Goal: Task Accomplishment & Management: Manage account settings

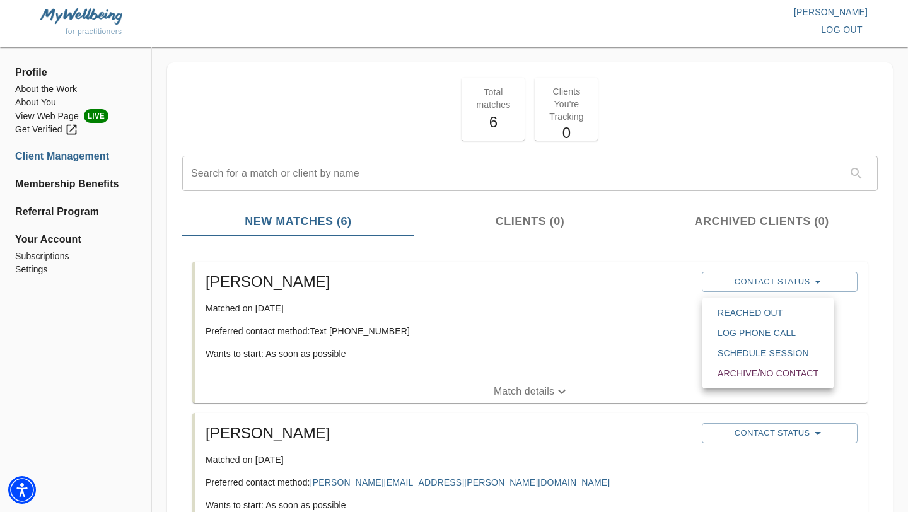
scroll to position [277, 0]
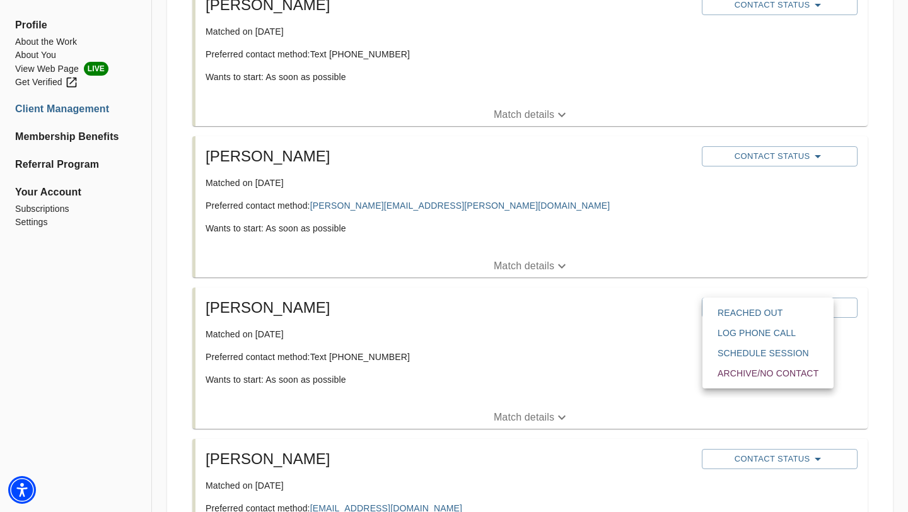
click at [173, 311] on div at bounding box center [454, 256] width 908 height 512
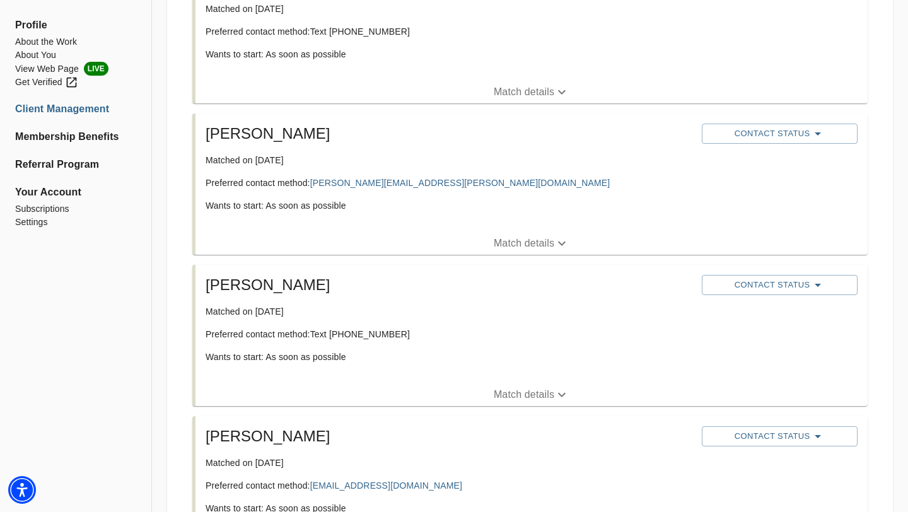
scroll to position [324, 0]
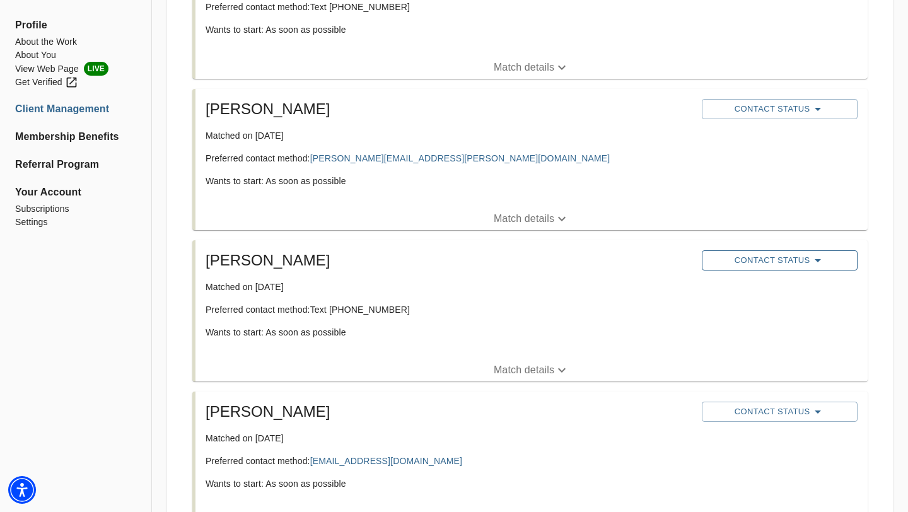
click at [780, 261] on span "Contact Status" at bounding box center [779, 260] width 143 height 15
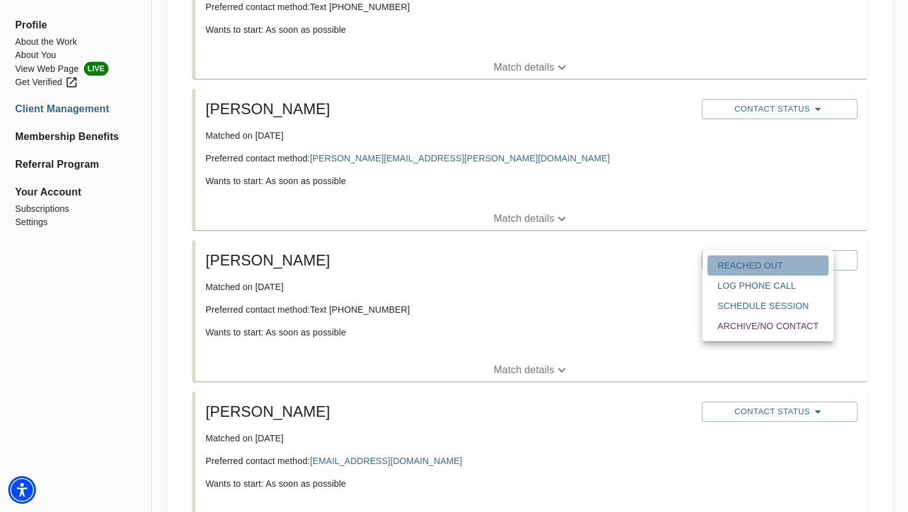
click at [771, 268] on span "Reached Out" at bounding box center [768, 265] width 101 height 13
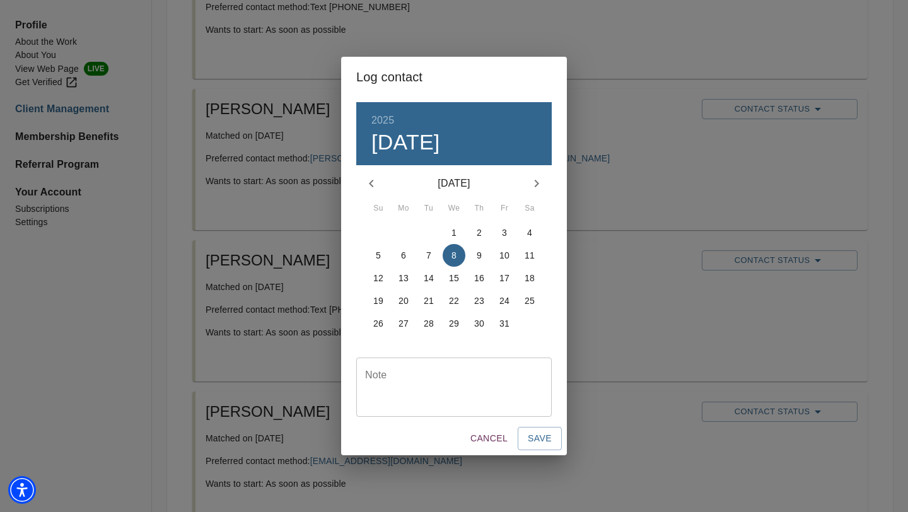
click at [430, 254] on p "7" at bounding box center [428, 255] width 5 height 13
click at [536, 442] on span "Save" at bounding box center [540, 439] width 24 height 16
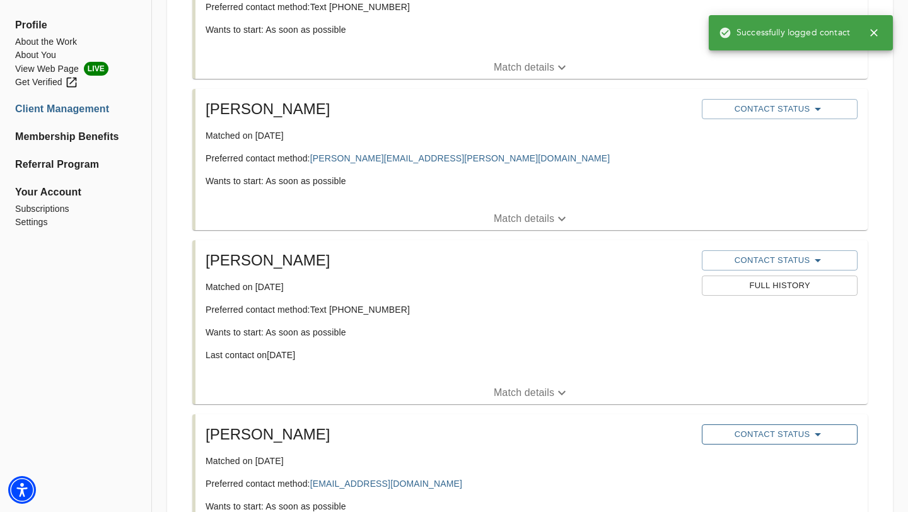
click at [779, 438] on span "Contact Status" at bounding box center [779, 434] width 143 height 15
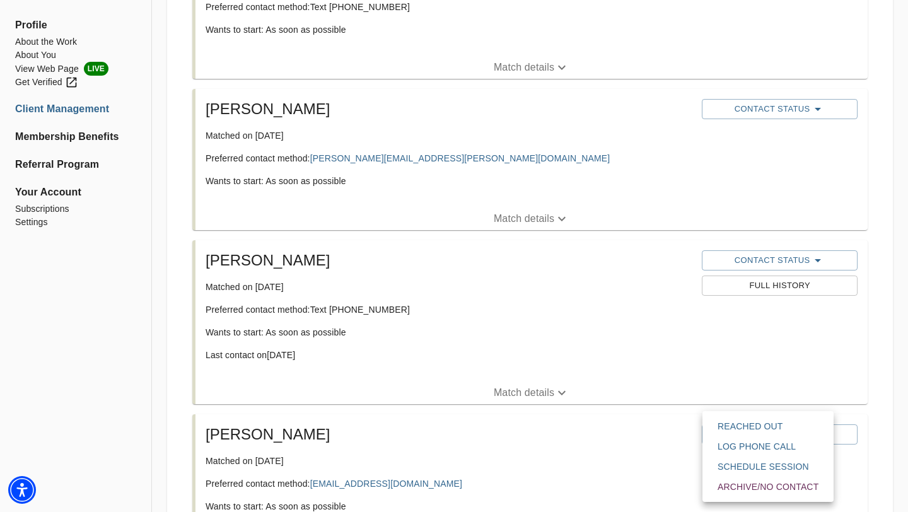
click at [750, 426] on span "Reached Out" at bounding box center [768, 426] width 101 height 13
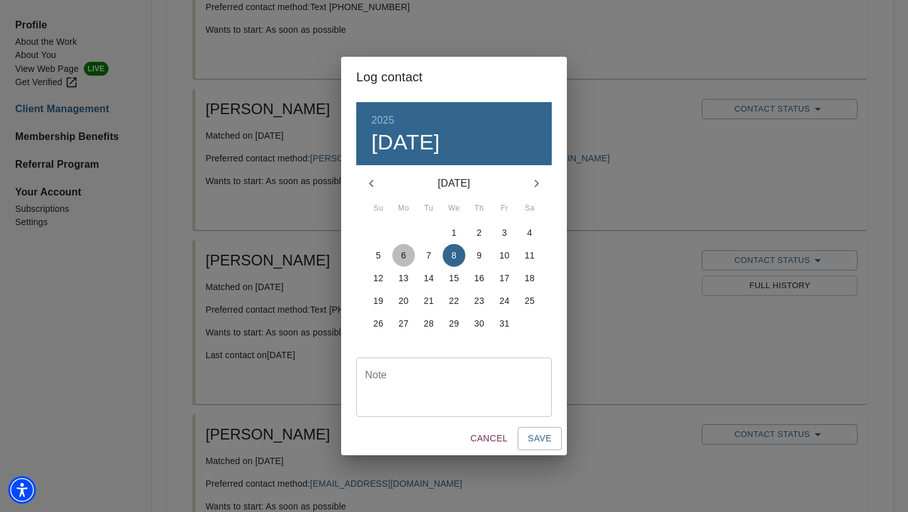
click at [405, 256] on p "6" at bounding box center [403, 255] width 5 height 13
click at [541, 443] on span "Save" at bounding box center [540, 439] width 24 height 16
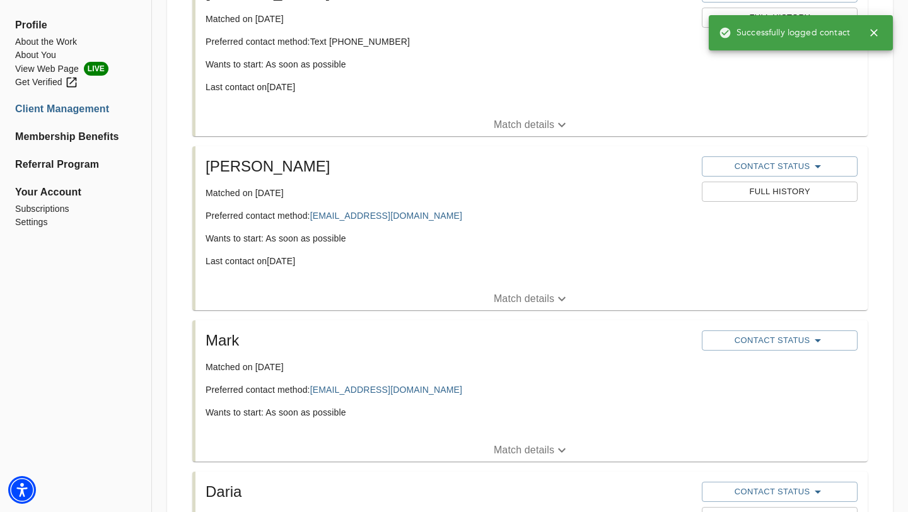
scroll to position [593, 0]
click at [792, 340] on span "Contact Status" at bounding box center [779, 339] width 143 height 15
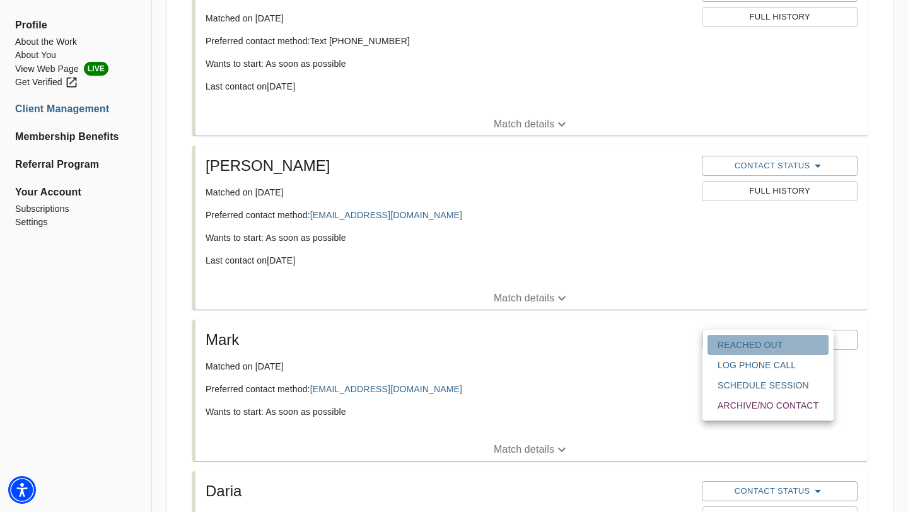
click at [775, 348] on span "Reached Out" at bounding box center [768, 345] width 101 height 13
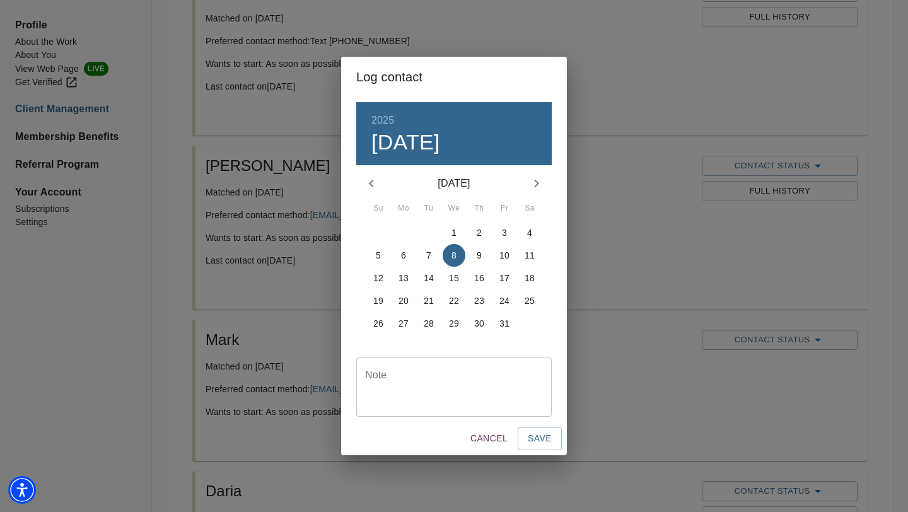
click at [406, 255] on p "6" at bounding box center [403, 255] width 5 height 13
click at [542, 437] on span "Save" at bounding box center [540, 439] width 24 height 16
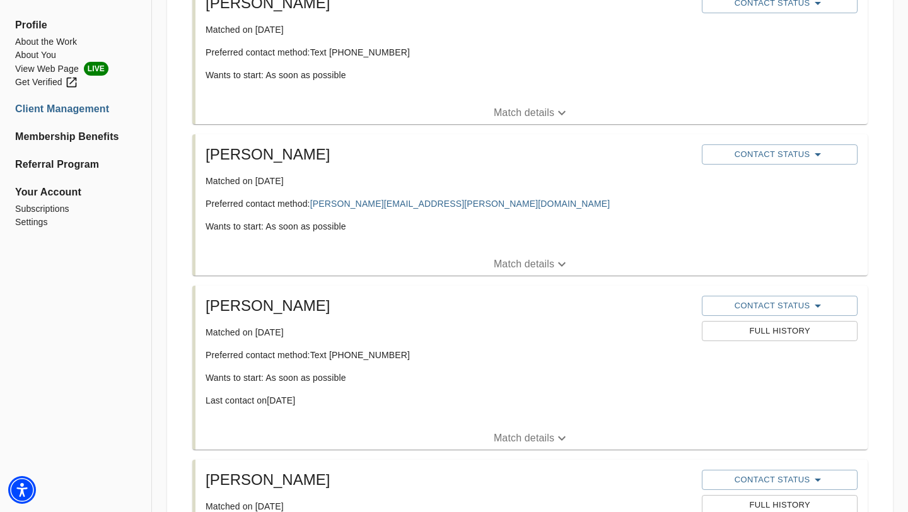
scroll to position [281, 0]
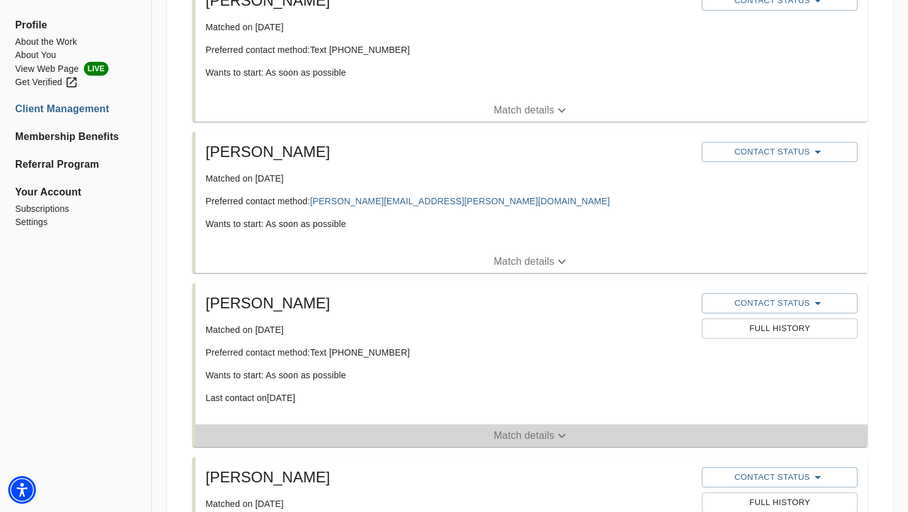
click at [529, 435] on p "Match details" at bounding box center [524, 435] width 61 height 15
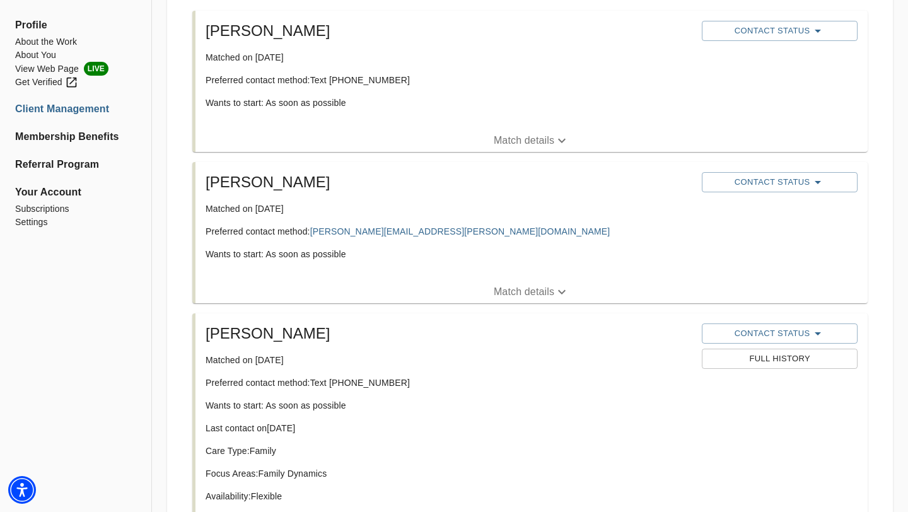
scroll to position [242, 0]
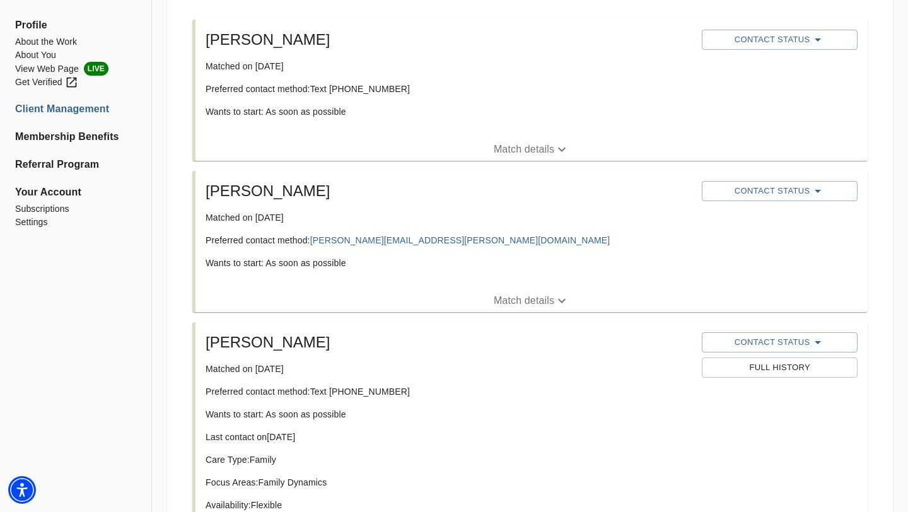
click at [525, 302] on p "Match details" at bounding box center [524, 300] width 61 height 15
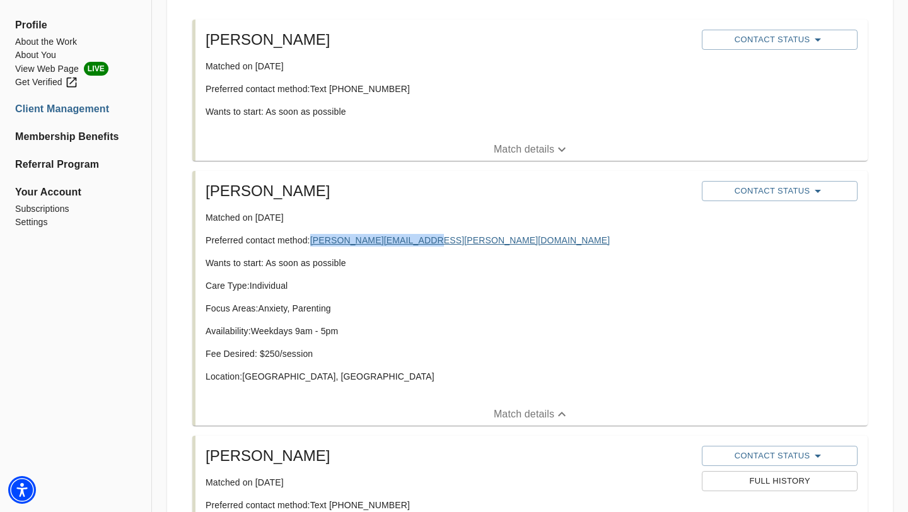
drag, startPoint x: 431, startPoint y: 242, endPoint x: 312, endPoint y: 243, distance: 119.2
click at [312, 243] on p "Preferred contact method: [PERSON_NAME][EMAIL_ADDRESS][PERSON_NAME][DOMAIN_NAME]" at bounding box center [449, 240] width 486 height 13
copy link "[PERSON_NAME][EMAIL_ADDRESS][PERSON_NAME][DOMAIN_NAME]"
click at [770, 190] on span "Contact Status" at bounding box center [779, 191] width 143 height 15
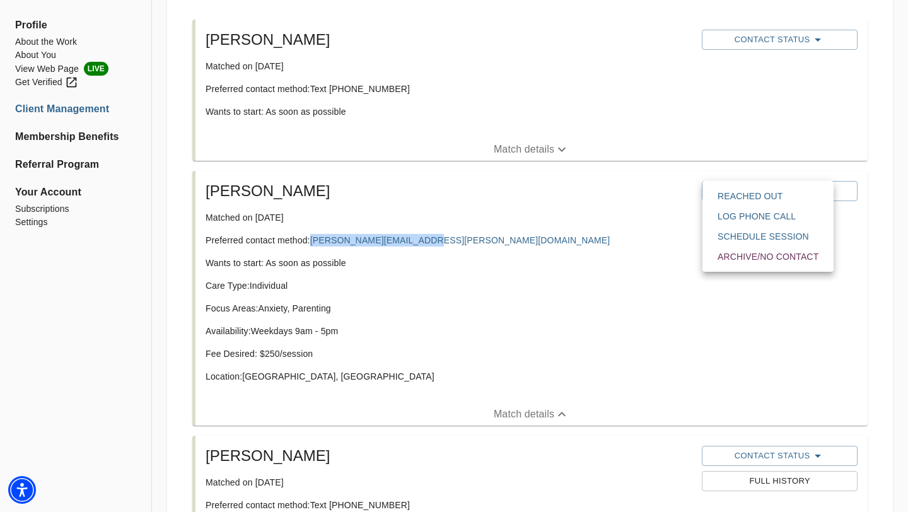
click at [756, 197] on span "Reached Out" at bounding box center [768, 196] width 101 height 13
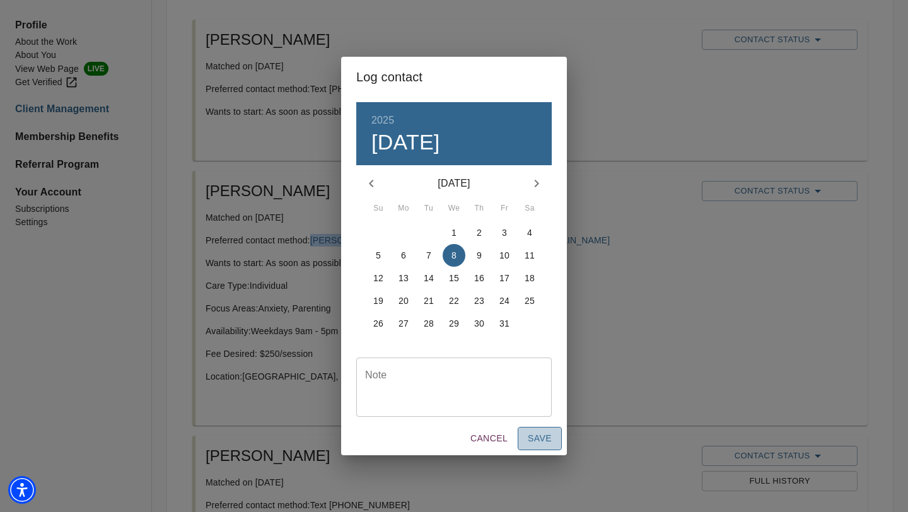
click at [532, 445] on span "Save" at bounding box center [540, 439] width 24 height 16
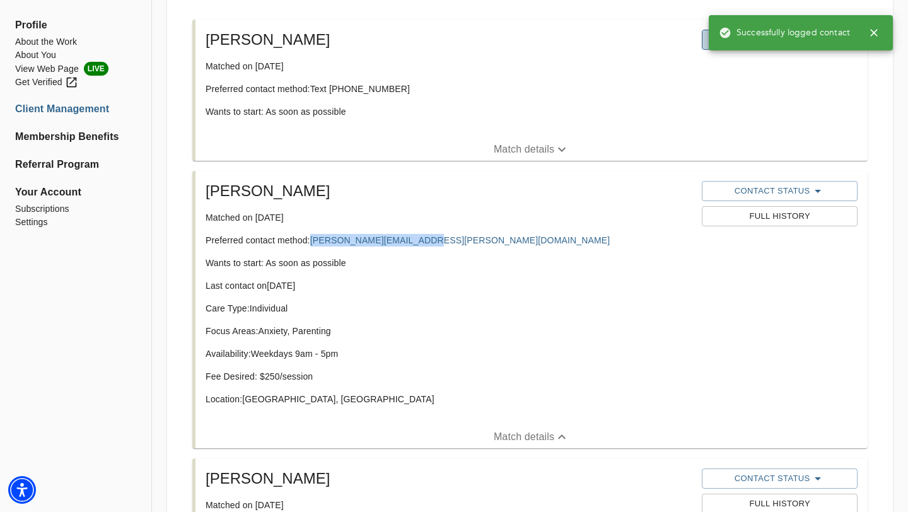
click at [705, 43] on button "Contact Status" at bounding box center [779, 40] width 155 height 20
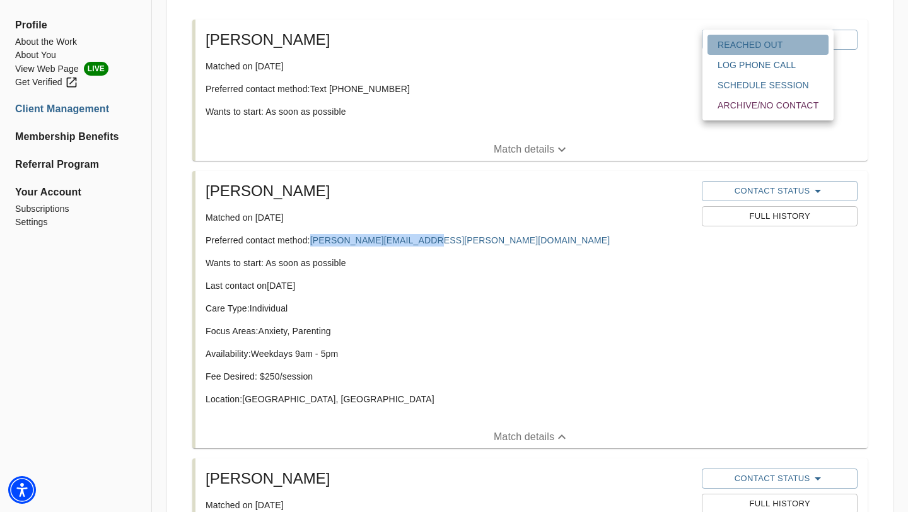
click at [744, 44] on span "Reached Out" at bounding box center [768, 44] width 101 height 13
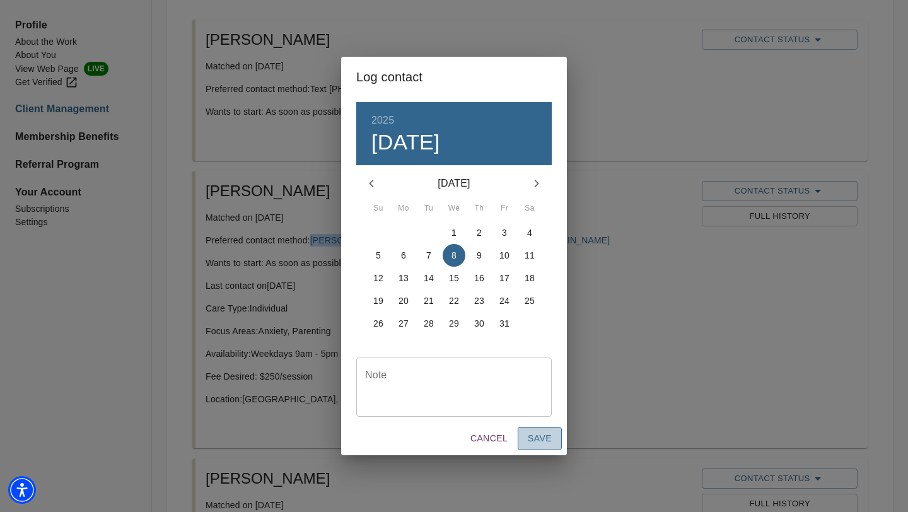
click at [537, 438] on span "Save" at bounding box center [540, 439] width 24 height 16
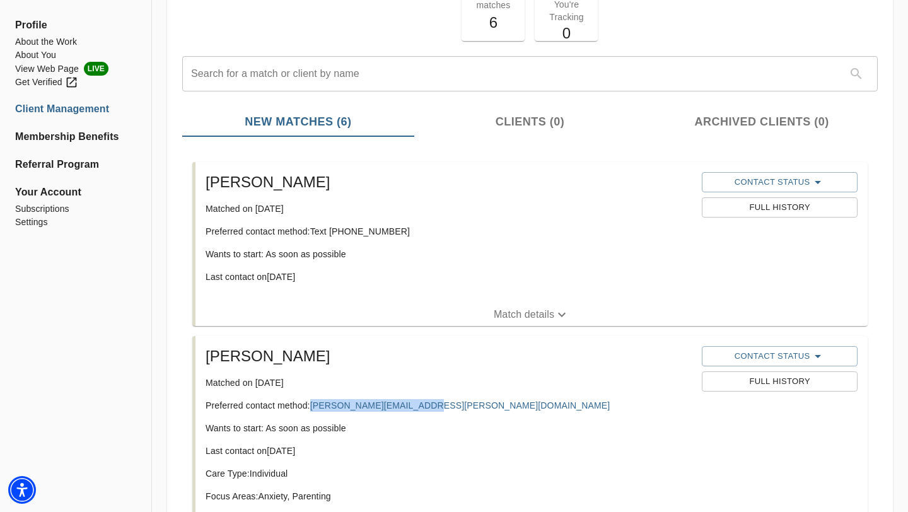
scroll to position [98, 0]
